Goal: Task Accomplishment & Management: Manage account settings

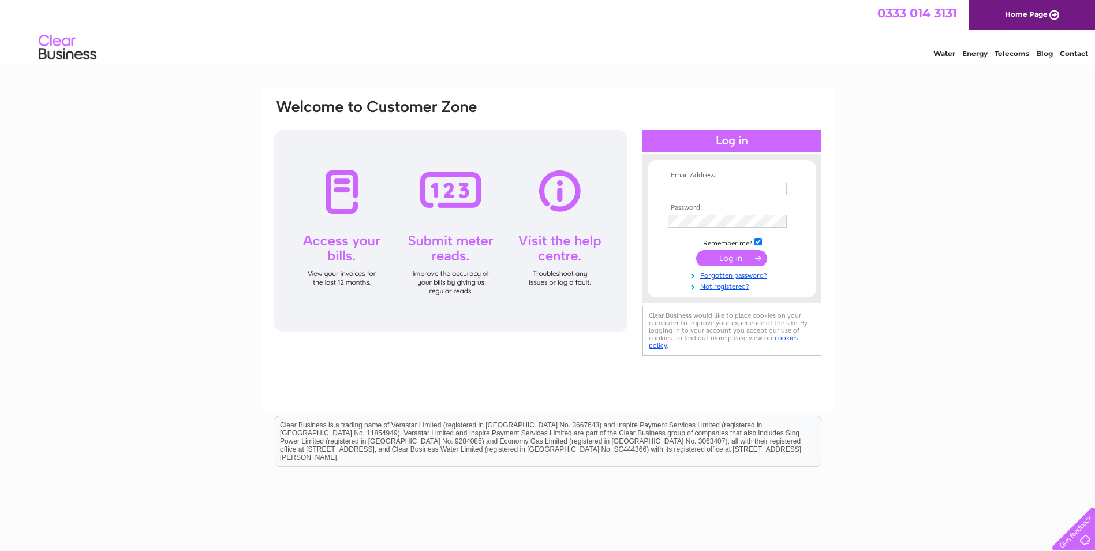
click at [732, 189] on input "text" at bounding box center [727, 188] width 119 height 13
type input "[EMAIL_ADDRESS][DOMAIN_NAME]"
click at [715, 274] on link "Forgotten password?" at bounding box center [733, 275] width 131 height 11
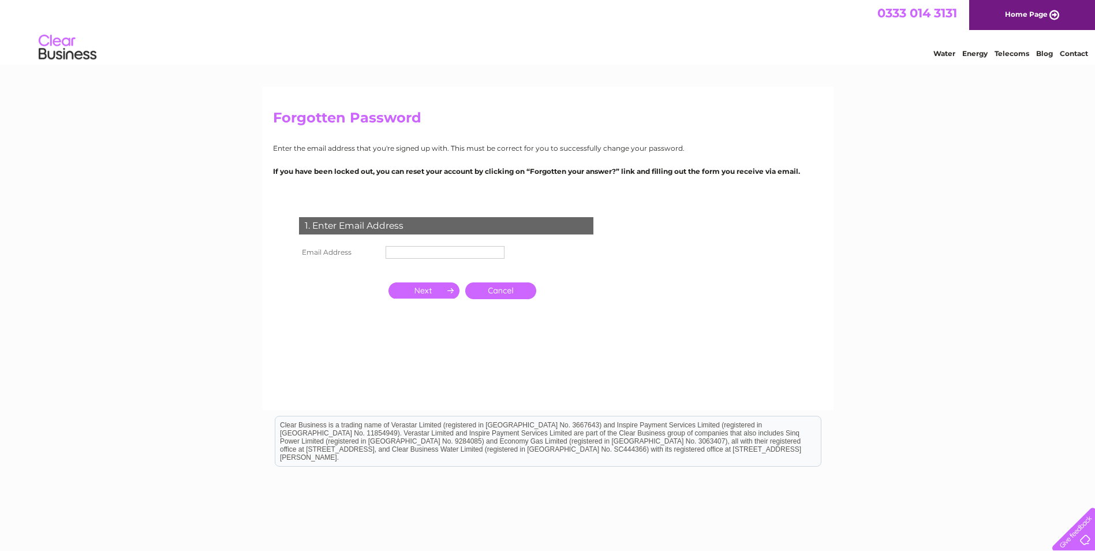
click at [456, 235] on td "1. Enter Email Address" at bounding box center [446, 225] width 300 height 38
click at [450, 249] on input "text" at bounding box center [445, 252] width 119 height 13
click at [432, 290] on input "button" at bounding box center [424, 291] width 71 height 16
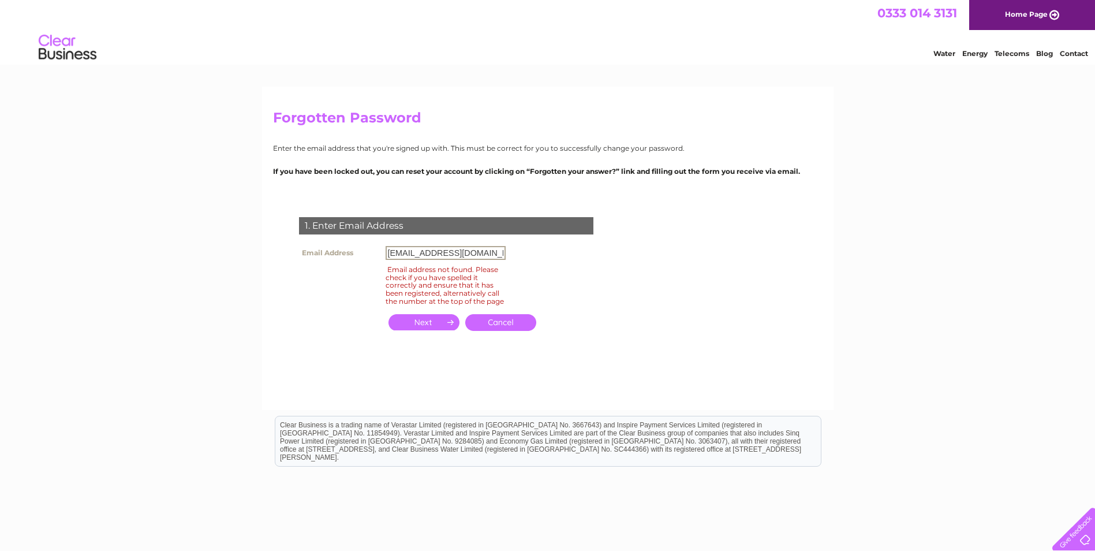
click at [397, 248] on input "[EMAIL_ADDRESS][DOMAIN_NAME]" at bounding box center [446, 253] width 120 height 14
drag, startPoint x: 394, startPoint y: 252, endPoint x: 367, endPoint y: 249, distance: 27.4
click at [364, 249] on tr "Email Address liz@headstrongminds.com" at bounding box center [402, 253] width 212 height 20
type input "change@headstrongminds.com"
click at [418, 330] on input "button" at bounding box center [424, 322] width 71 height 16
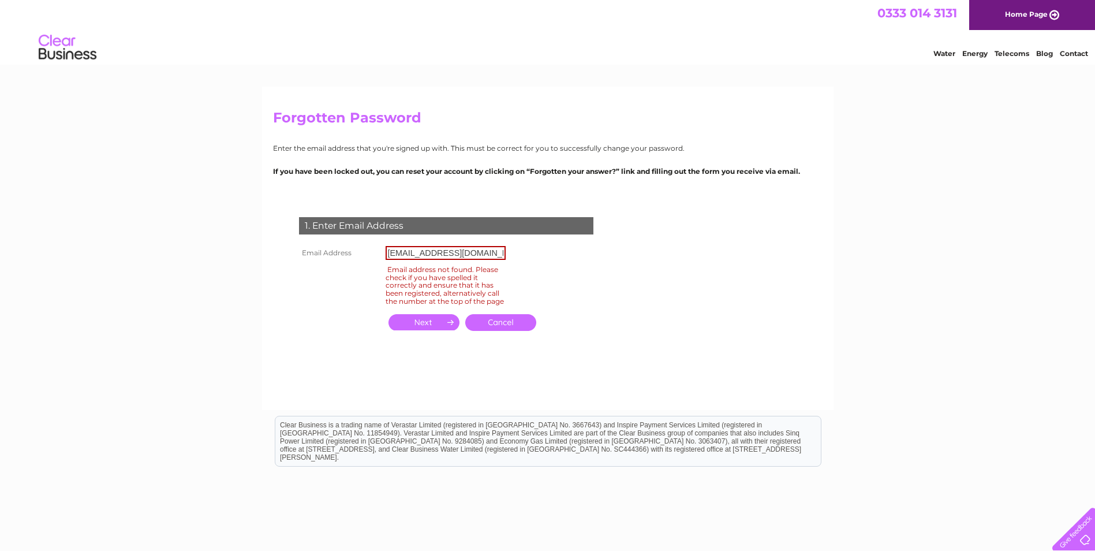
click at [417, 255] on input "change@headstrongminds.com" at bounding box center [446, 253] width 120 height 14
click at [570, 252] on div "1. Enter Email Address Email Address change@headstrongminds.com Email address n…" at bounding box center [448, 281] width 351 height 150
click at [489, 328] on link "Cancel" at bounding box center [500, 322] width 71 height 17
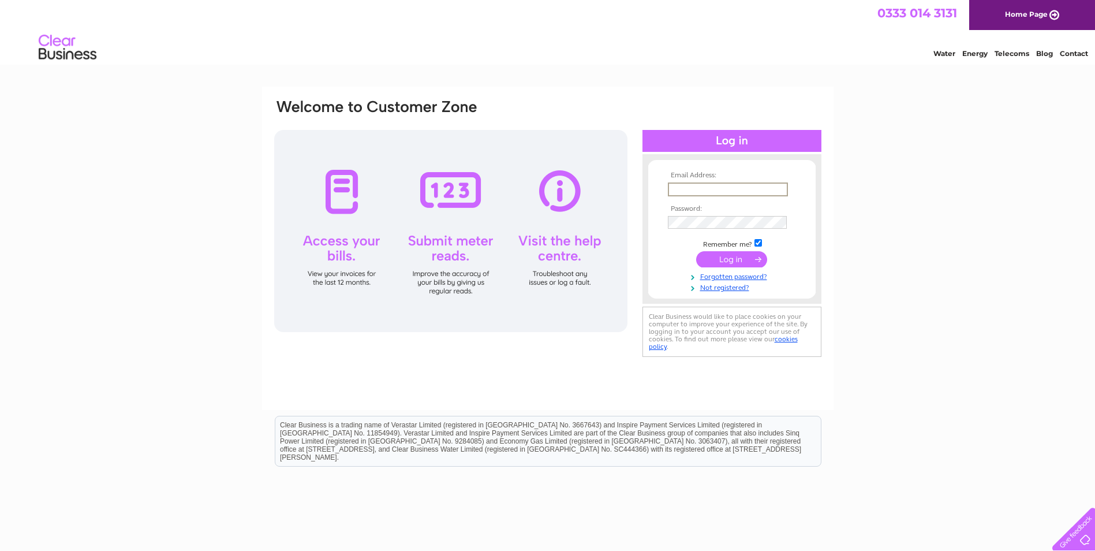
click at [749, 190] on input "text" at bounding box center [728, 189] width 120 height 14
type input "[EMAIL_ADDRESS][DOMAIN_NAME]"
click at [734, 275] on link "Forgotten password?" at bounding box center [733, 274] width 131 height 11
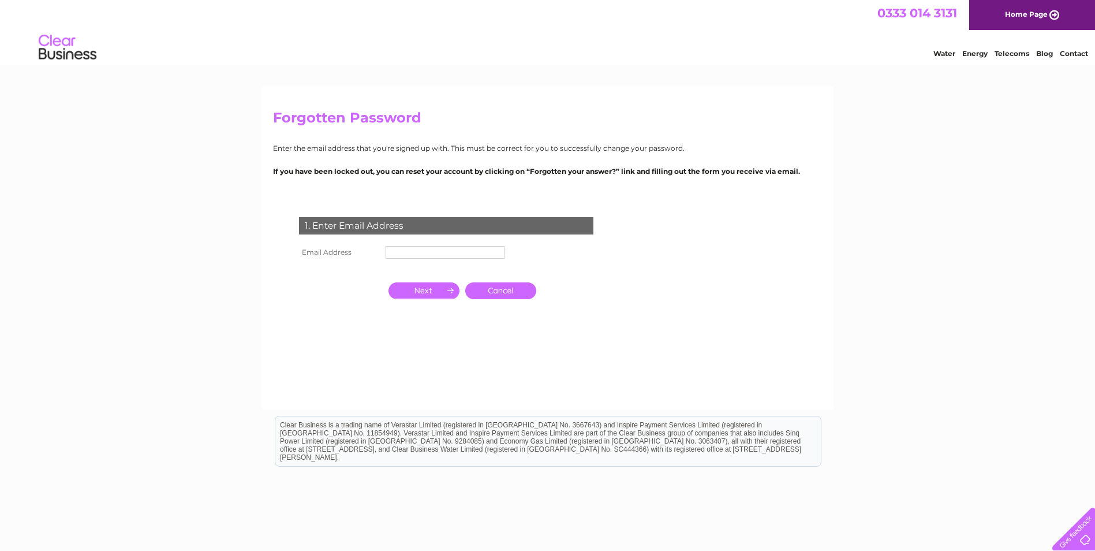
click at [440, 249] on input "text" at bounding box center [445, 252] width 119 height 13
type input "[EMAIL_ADDRESS][DOMAIN_NAME]"
click at [495, 294] on link "Cancel" at bounding box center [500, 291] width 71 height 17
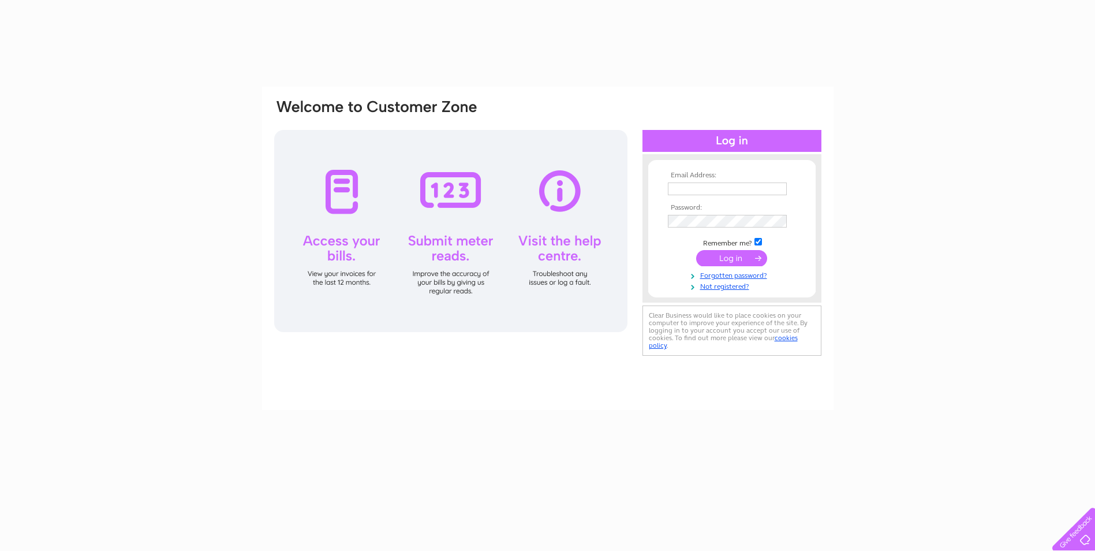
click at [429, 294] on div at bounding box center [450, 231] width 353 height 202
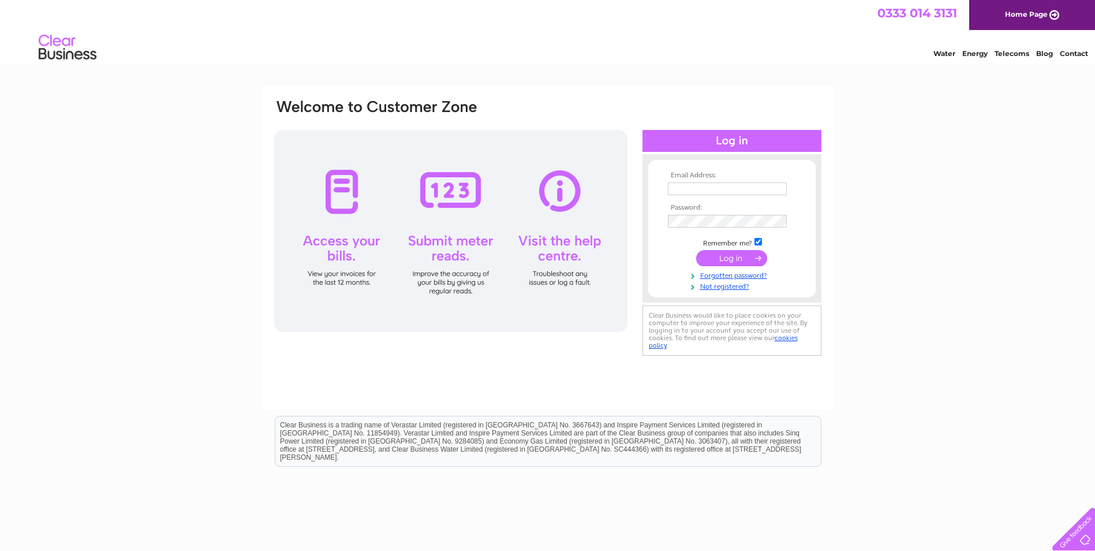
click at [697, 196] on td at bounding box center [732, 189] width 134 height 18
click at [699, 186] on input "text" at bounding box center [728, 189] width 120 height 14
type input "[EMAIL_ADDRESS][DOMAIN_NAME]"
click at [720, 276] on link "Forgotten password?" at bounding box center [733, 274] width 131 height 11
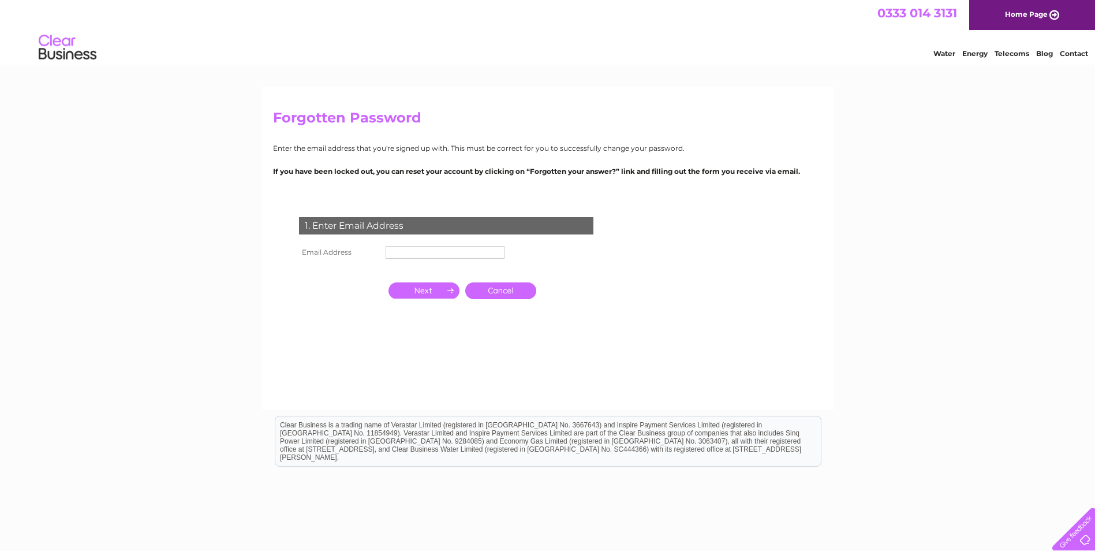
click at [447, 251] on input "text" at bounding box center [445, 252] width 119 height 13
type input "[EMAIL_ADDRESS][DOMAIN_NAME]"
click at [431, 293] on input "button" at bounding box center [424, 291] width 71 height 16
